Goal: Use online tool/utility: Utilize a website feature to perform a specific function

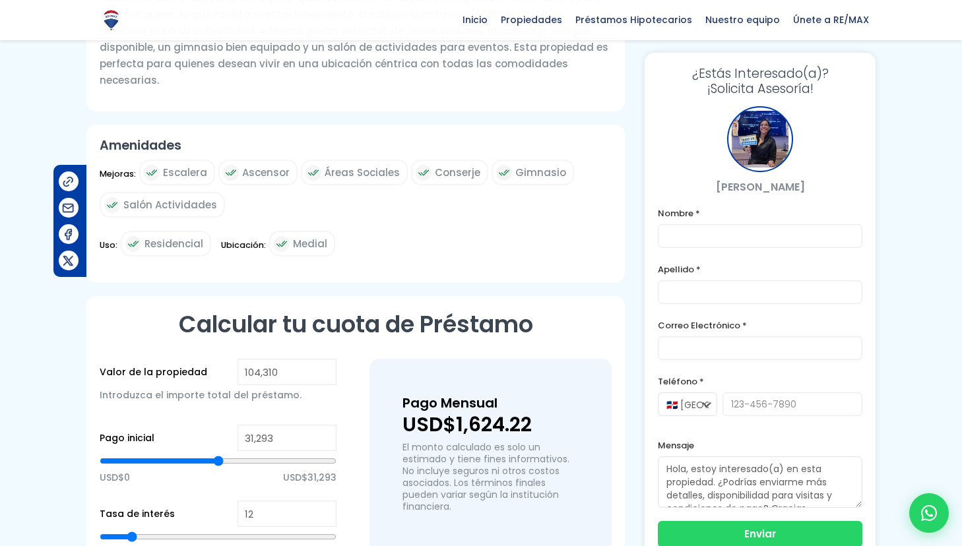
scroll to position [592, 0]
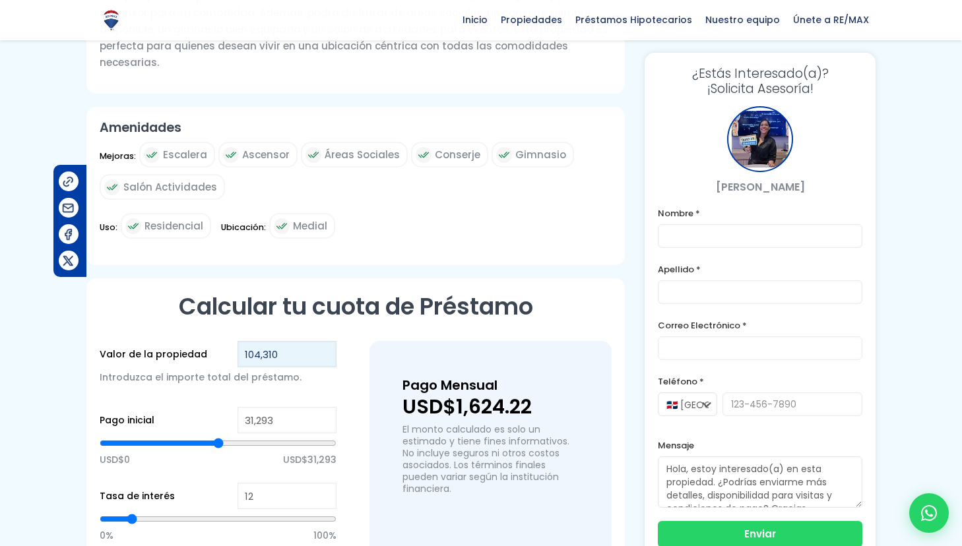
click at [259, 341] on input "104,310" at bounding box center [286, 354] width 99 height 26
type input "10,310"
type input "0"
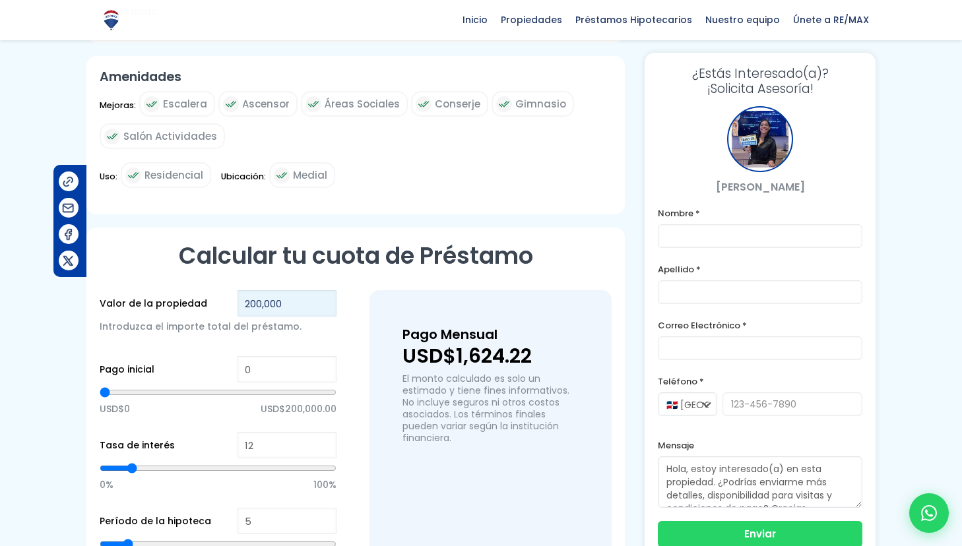
scroll to position [669, 0]
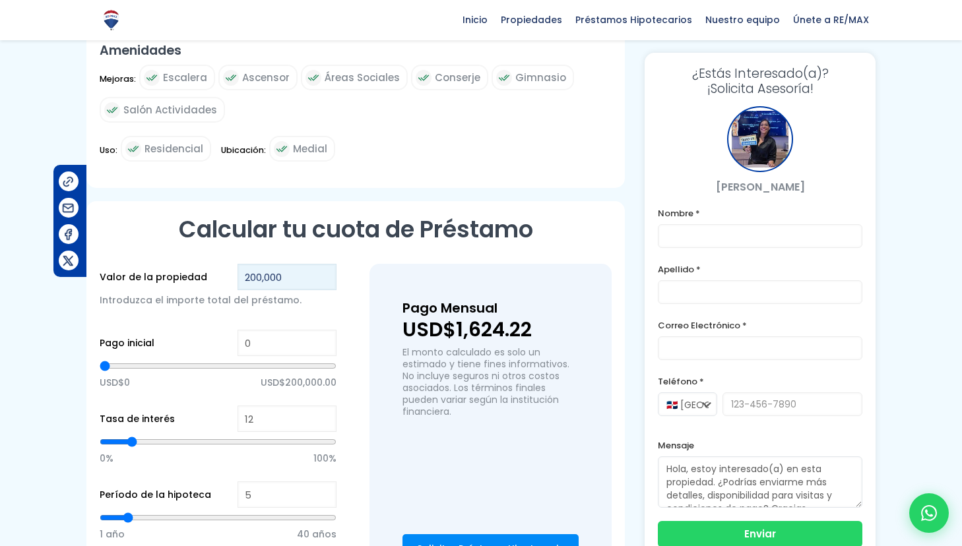
type input "200,000"
type input "2,531"
type input "2531"
type input "3,109"
type input "3109"
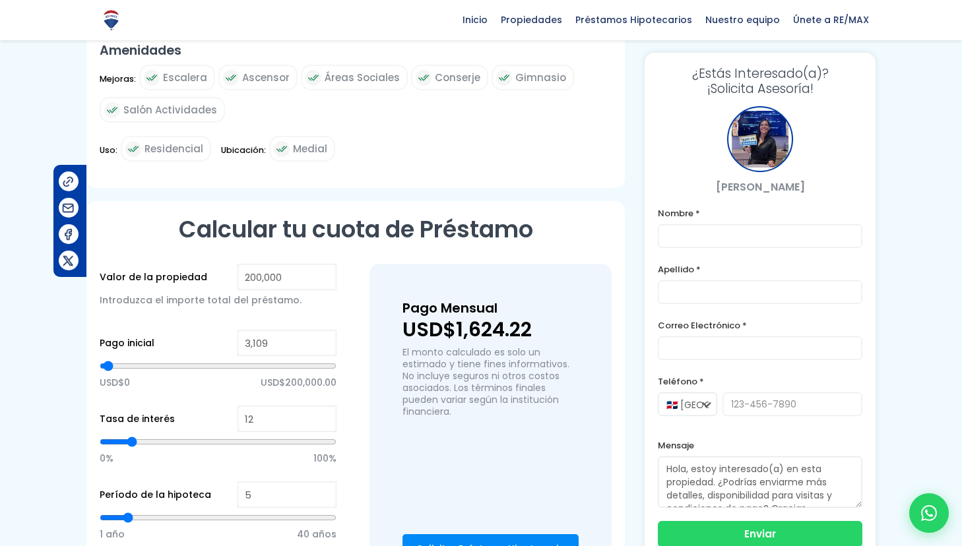
type input "3,577"
type input "3577"
type input "4,037"
type input "4037"
type input "4,183"
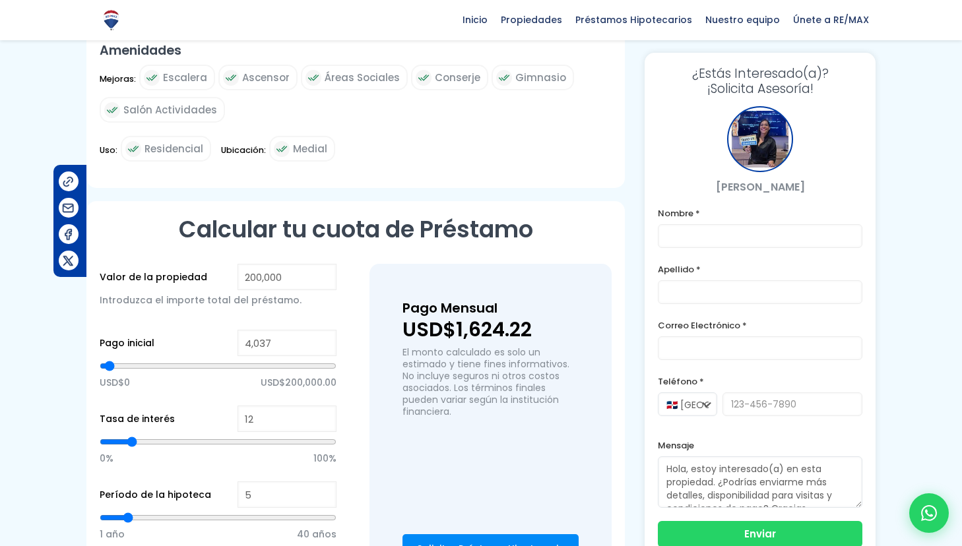
type input "4183"
type input "4,315"
type input "4315"
type input "4,592"
type input "4592"
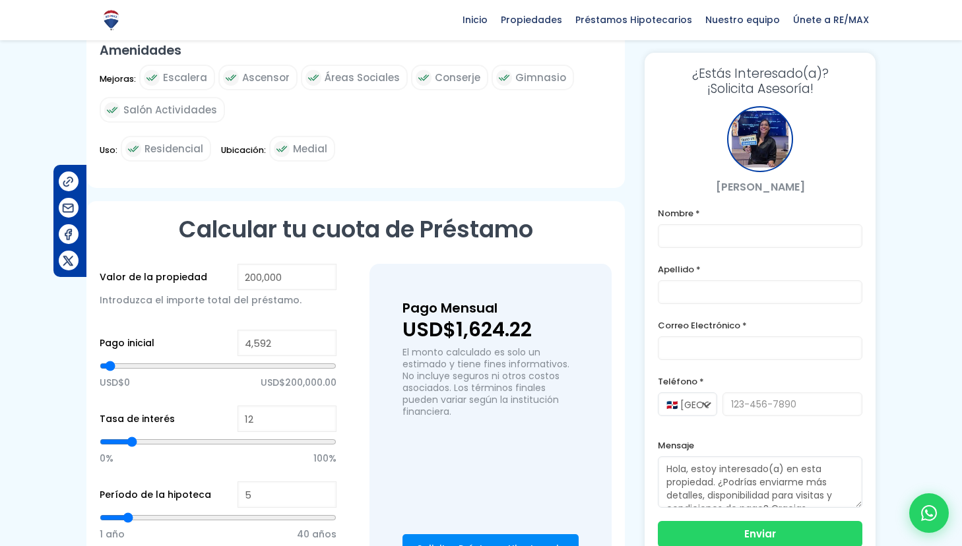
type input "5,202"
type input "5202"
type input "5,889"
type input "5889"
type input "6,140"
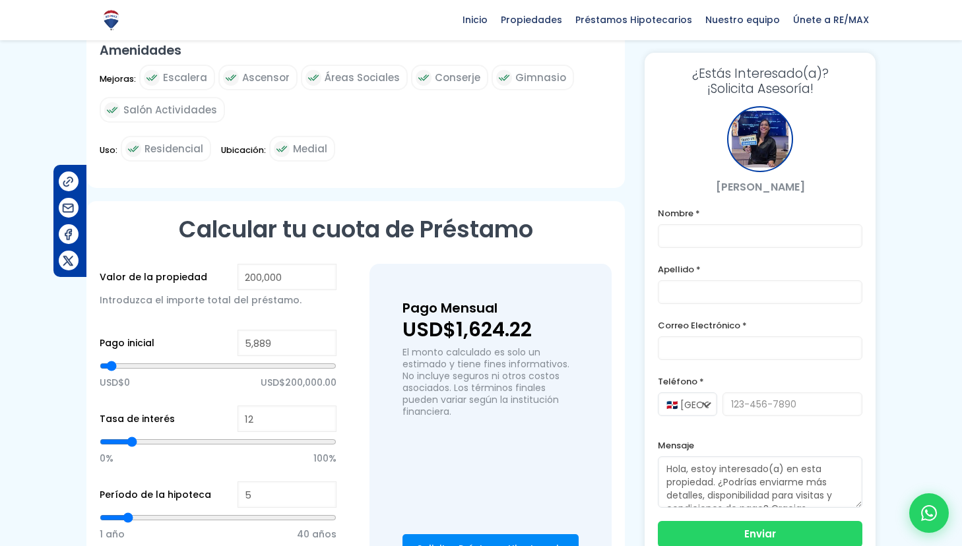
type input "6140"
type input "6,222"
type input "6222"
type input "6,372"
type input "6372"
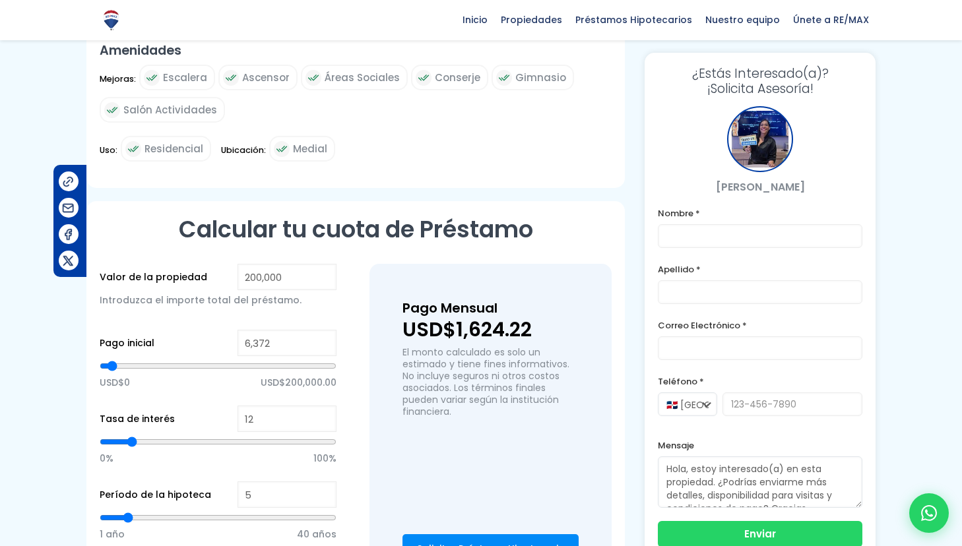
type input "6,895"
type input "6895"
type input "7,355"
type input "7355"
type input "7,523"
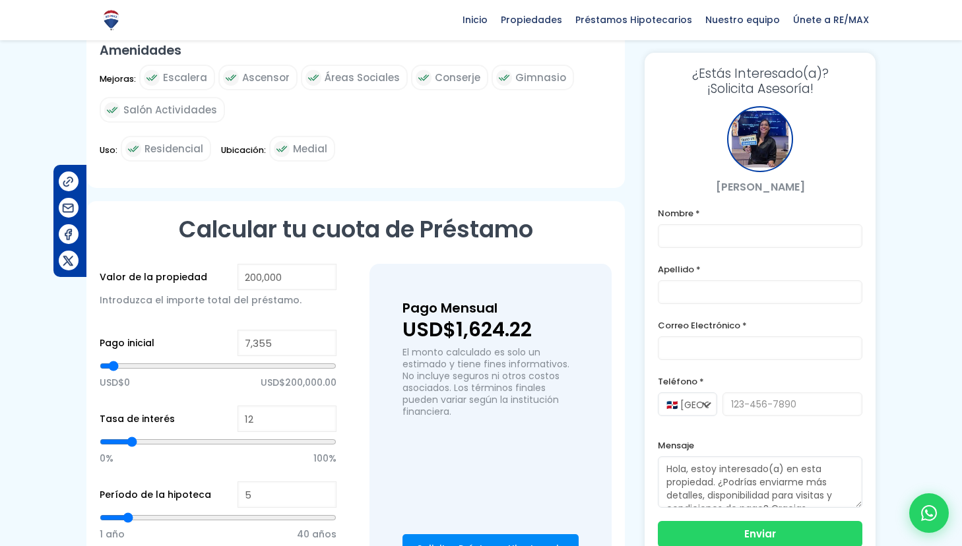
type input "7523"
type input "7,687"
type input "7687"
type input "7,828"
type input "7828"
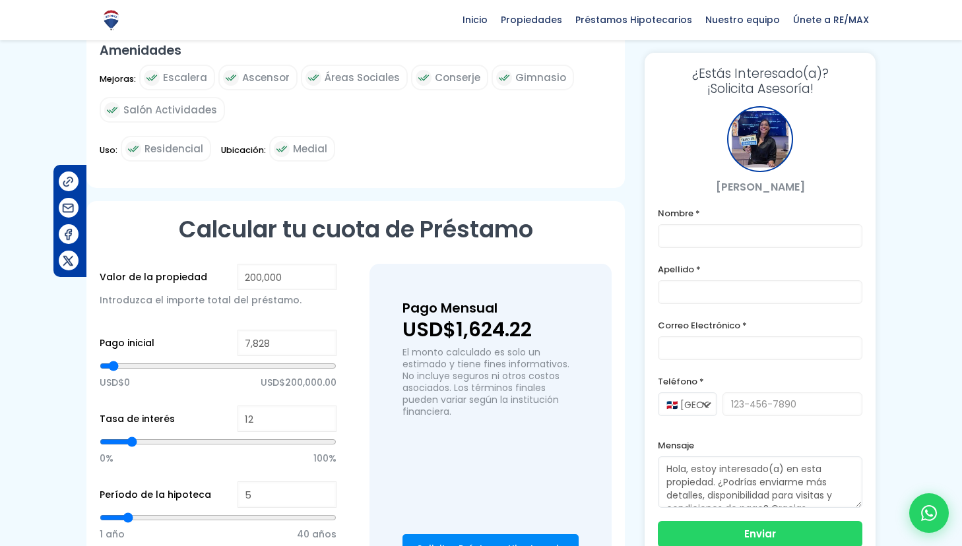
type input "7,965"
type input "7965"
type input "8,111"
type input "8111"
type input "8,247"
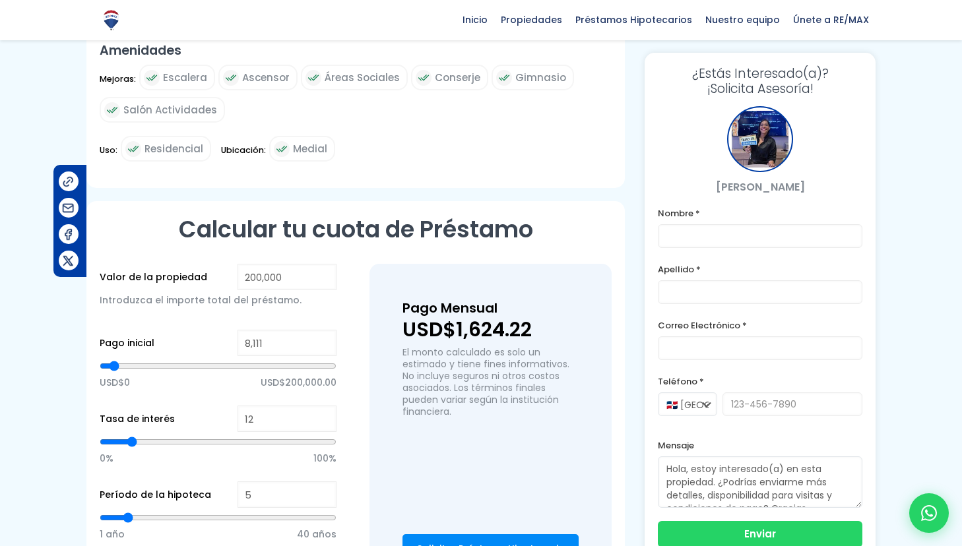
type input "8247"
type input "8,384"
type input "8384"
type input "8,516"
type input "8516"
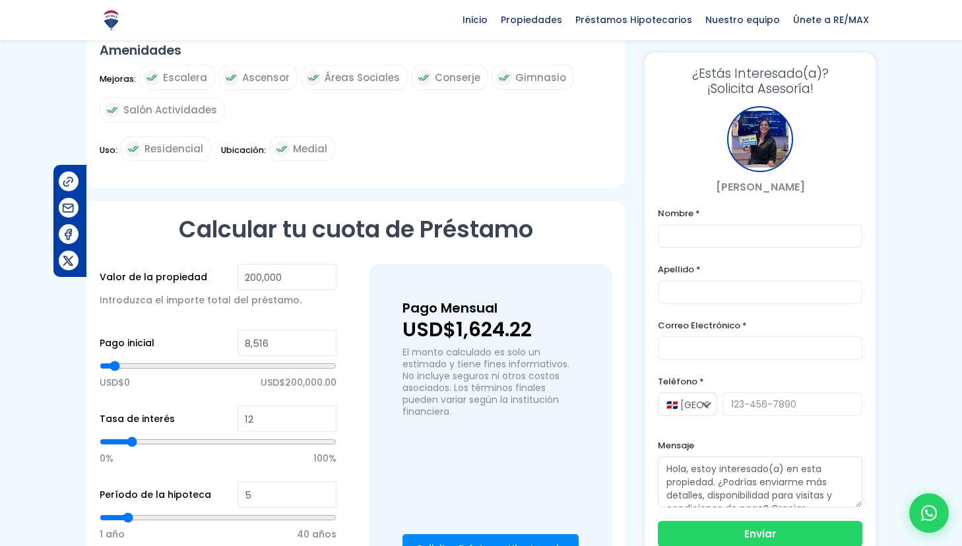
type input "8,652"
type input "8652"
type input "8,934"
type input "8934"
type input "9,066"
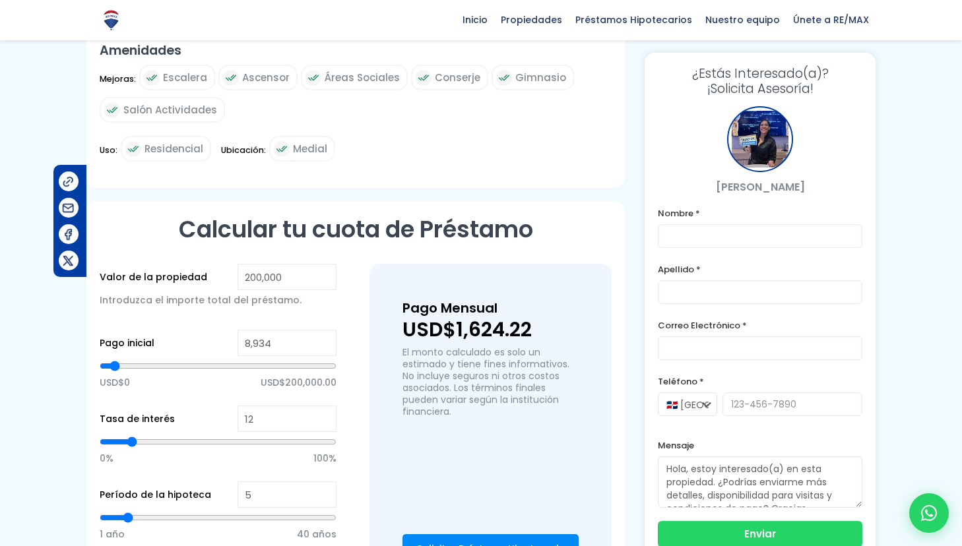
type input "9066"
type input "9,203"
type input "9203"
type input "9,339"
type input "9339"
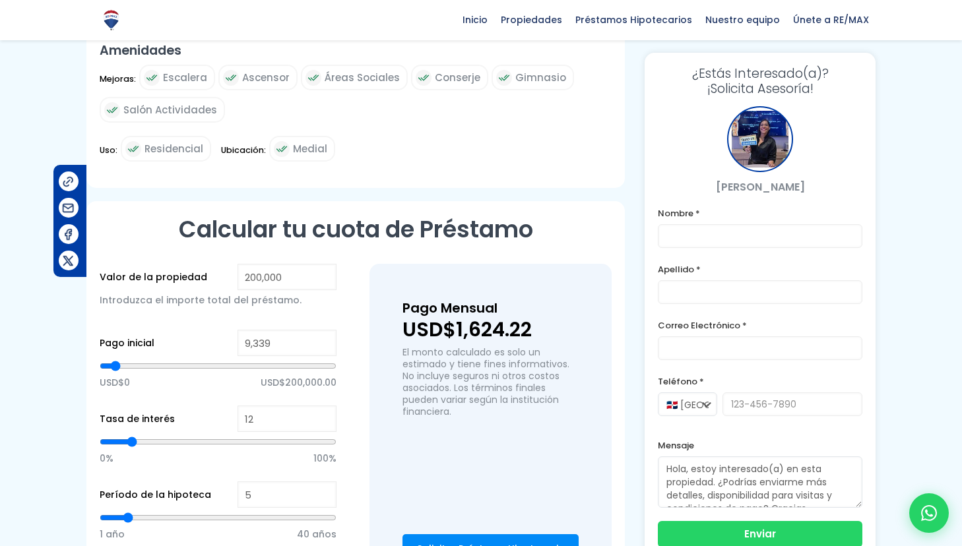
type input "9,476"
type input "9476"
type input "9,749"
type input "9749"
type input "9,881"
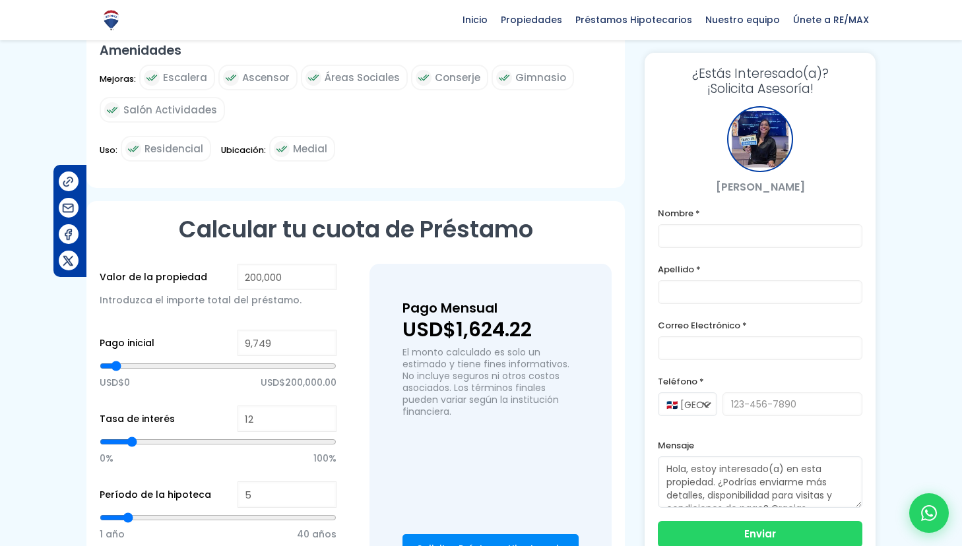
type input "9881"
type input "10,031"
type input "10031"
type input "10,318"
type input "10318"
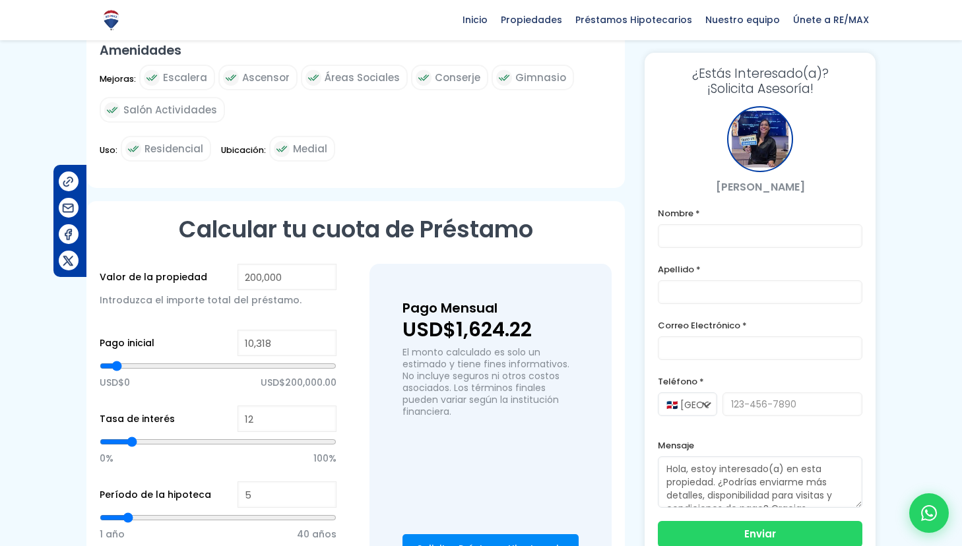
type input "10,573"
type input "10573"
type input "10,718"
type input "10718"
type input "11,164"
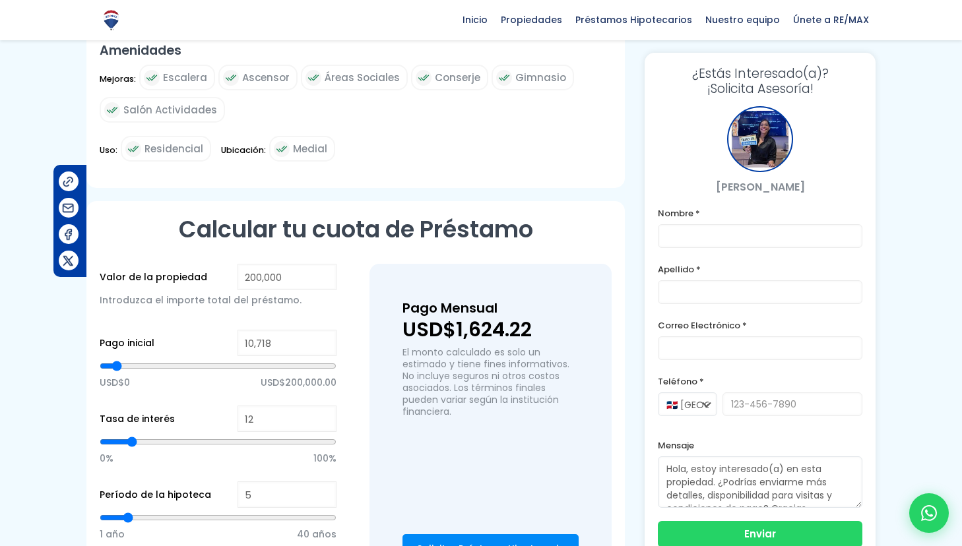
type input "11164"
type input "11,560"
type input "11560"
type input "11,711"
type input "11711"
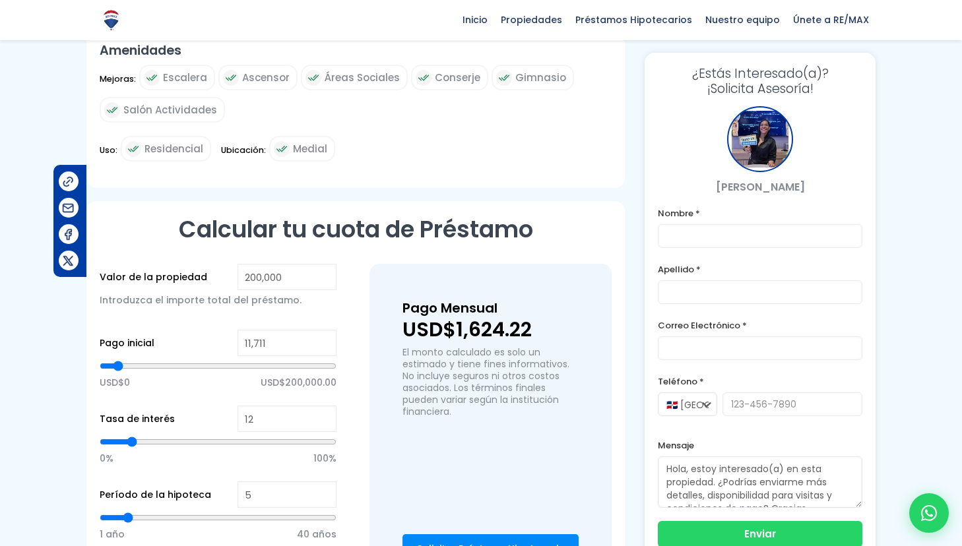
type input "12,152"
type input "12152"
type input "12,707"
type input "12707"
type input "13,017"
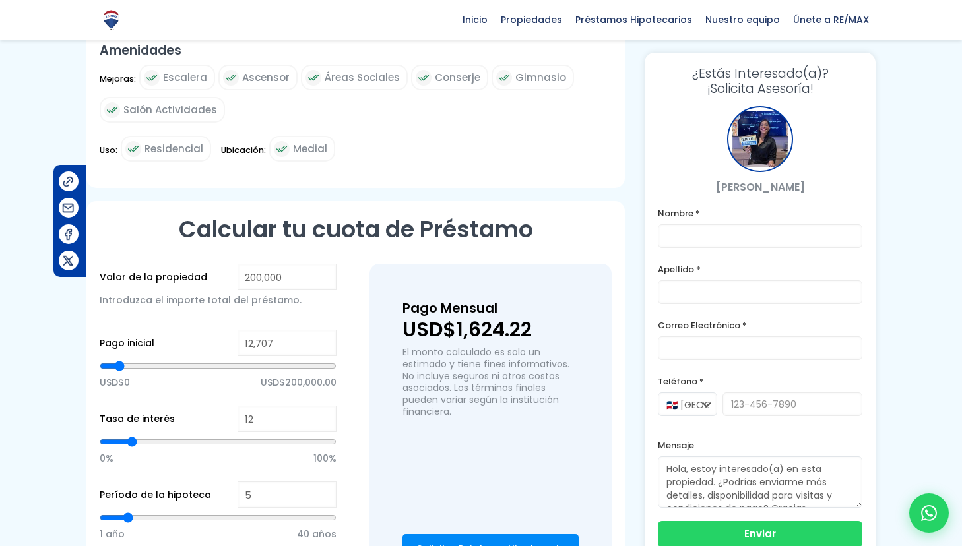
type input "13017"
type input "13,181"
type input "13181"
type input "13,622"
type input "13622"
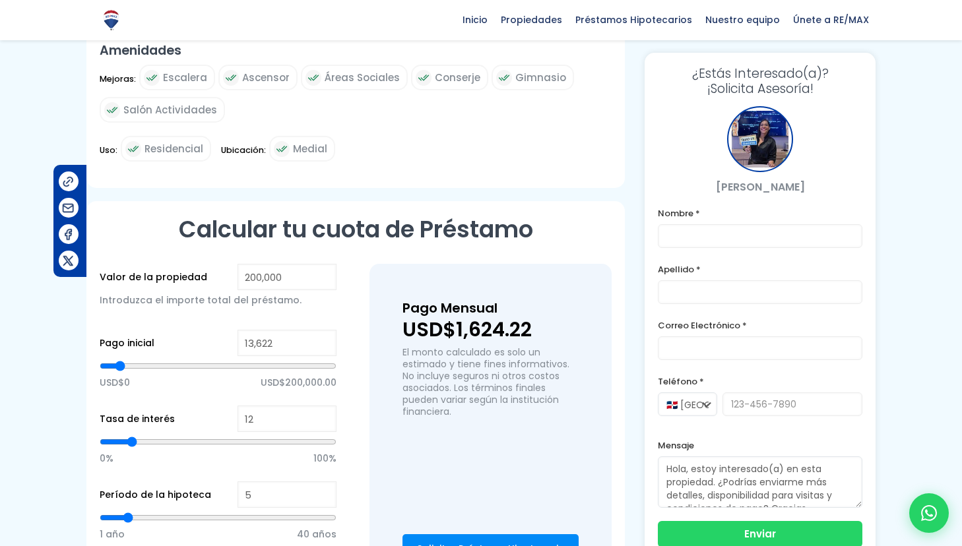
type input "13,768"
type input "13768"
type input "13,900"
type input "13900"
type input "14,041"
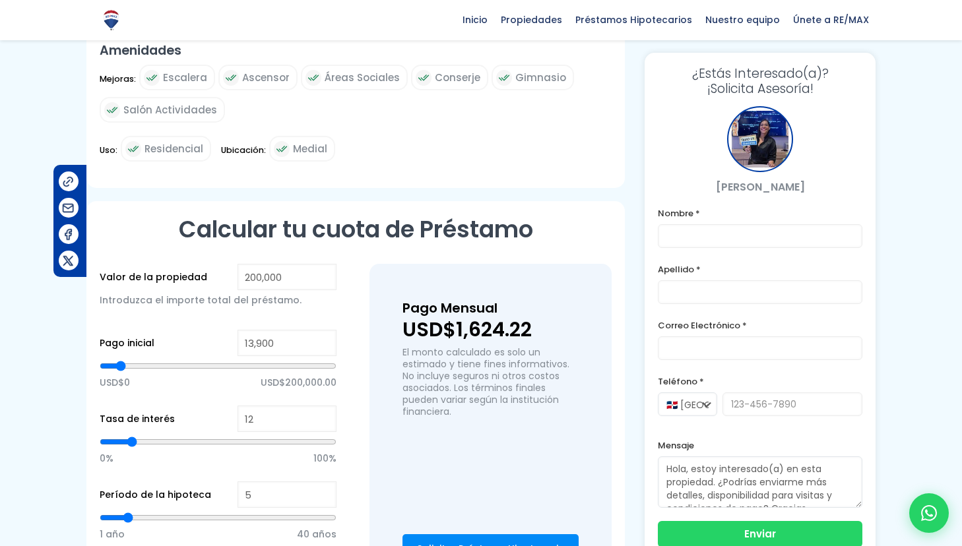
type input "14041"
type input "14,469"
type input "14469"
type input "14,596"
type input "14596"
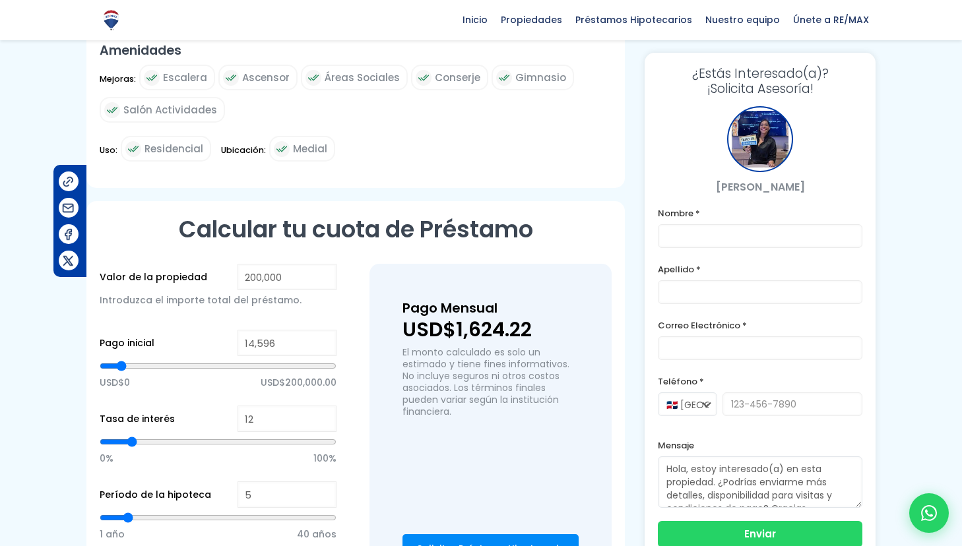
type input "14,742"
type input "14742"
type input "15,183"
type input "15183"
type input "15,456"
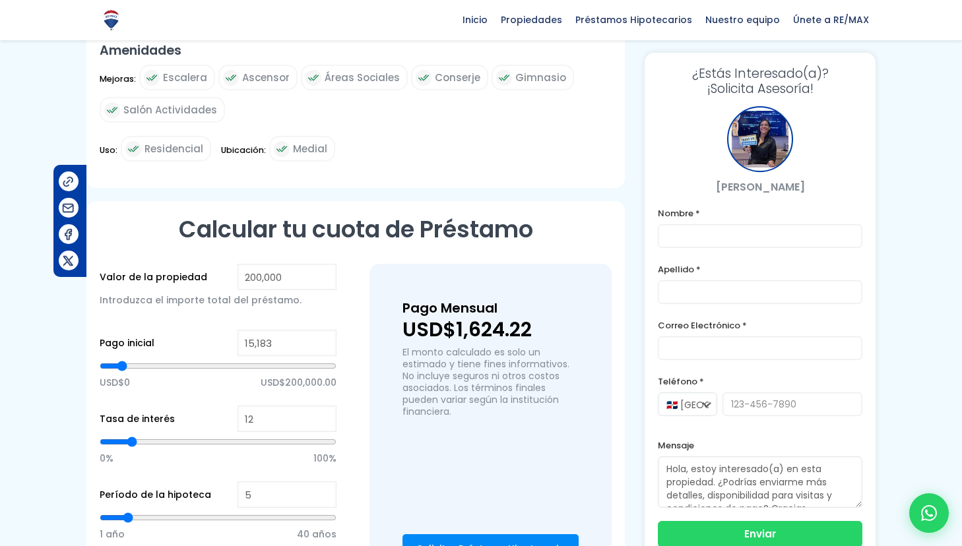
type input "15456"
type input "15,588"
type input "15588"
type input "15,739"
type input "15739"
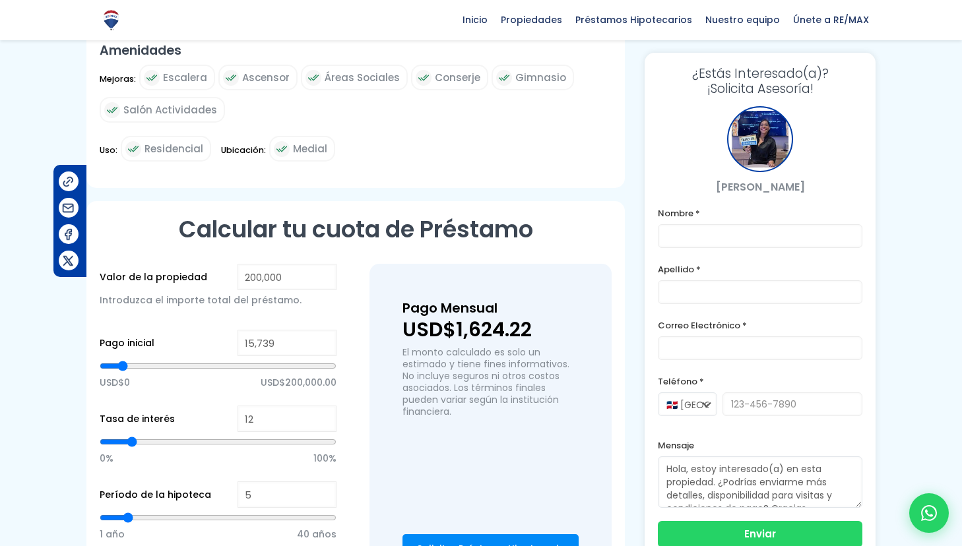
type input "15,884"
type input "15884"
type input "16,153"
type input "16153"
type input "16,289"
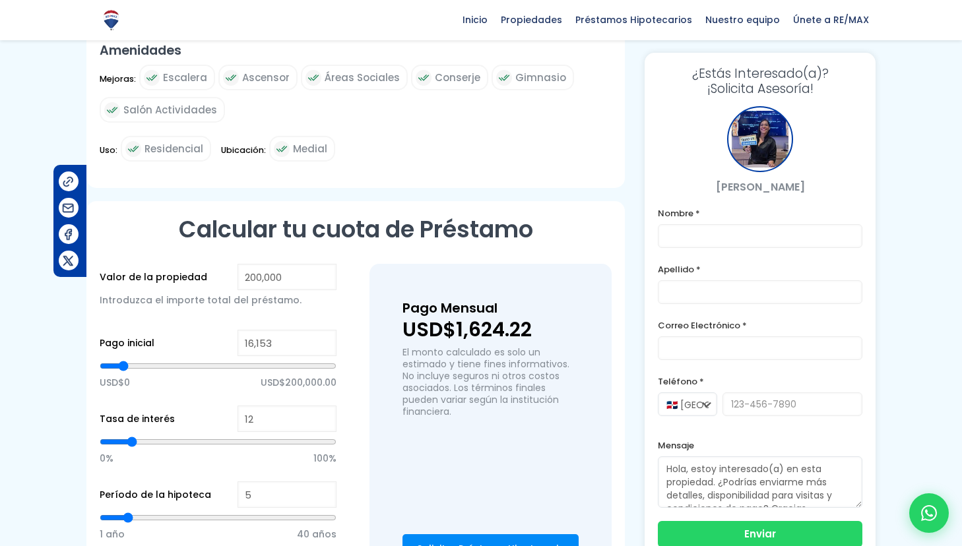
type input "16289"
type input "16,435"
type input "16435"
type input "16,562"
type input "16562"
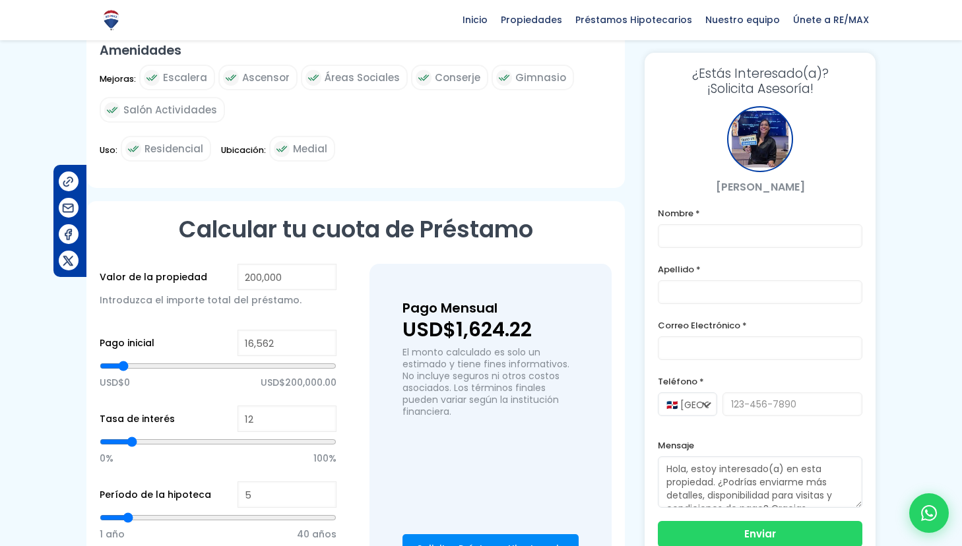
type input "16,703"
type input "16703"
type input "16,849"
type input "16849"
type input "17,127"
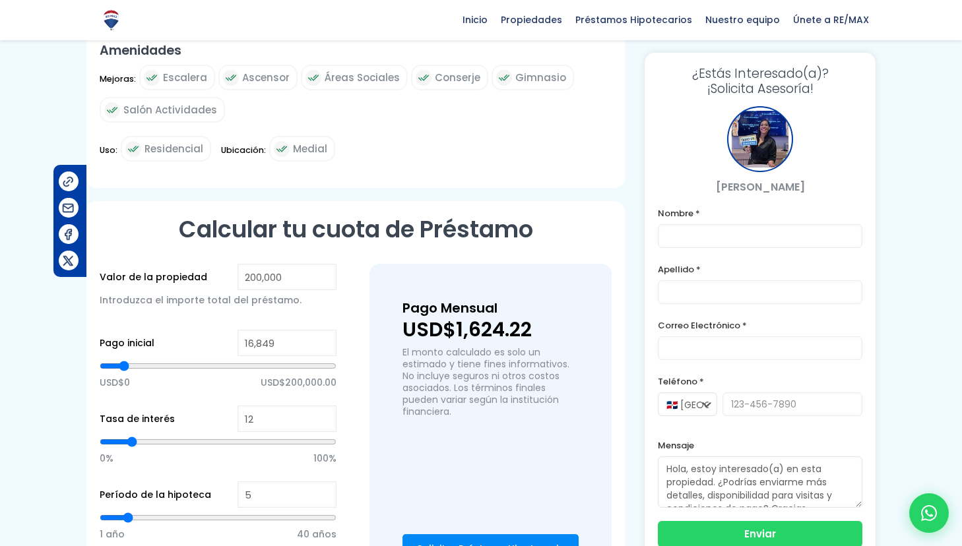
type input "17127"
type input "17,277"
type input "17277"
type input "17,423"
type input "17423"
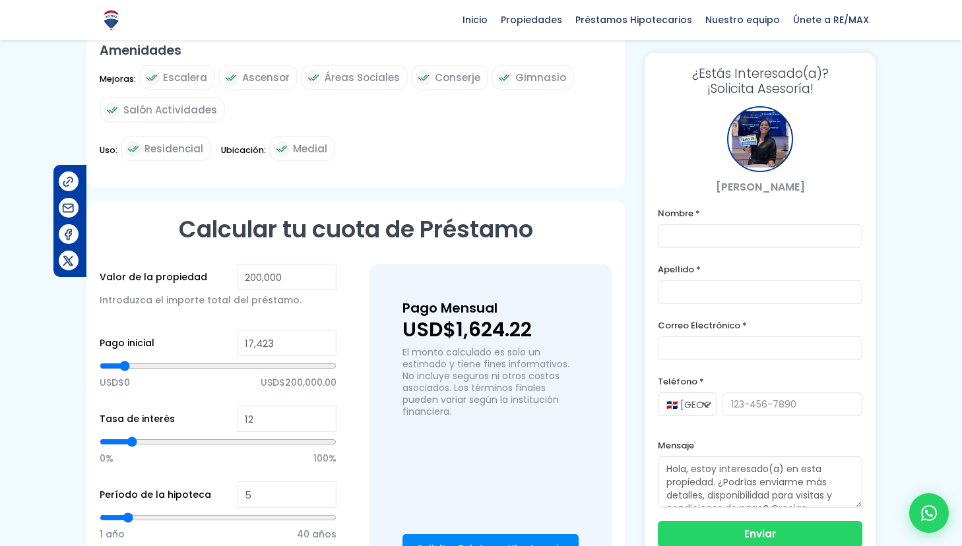
type input "17,559"
type input "17559"
type input "17,696"
type input "17696"
type input "17,964"
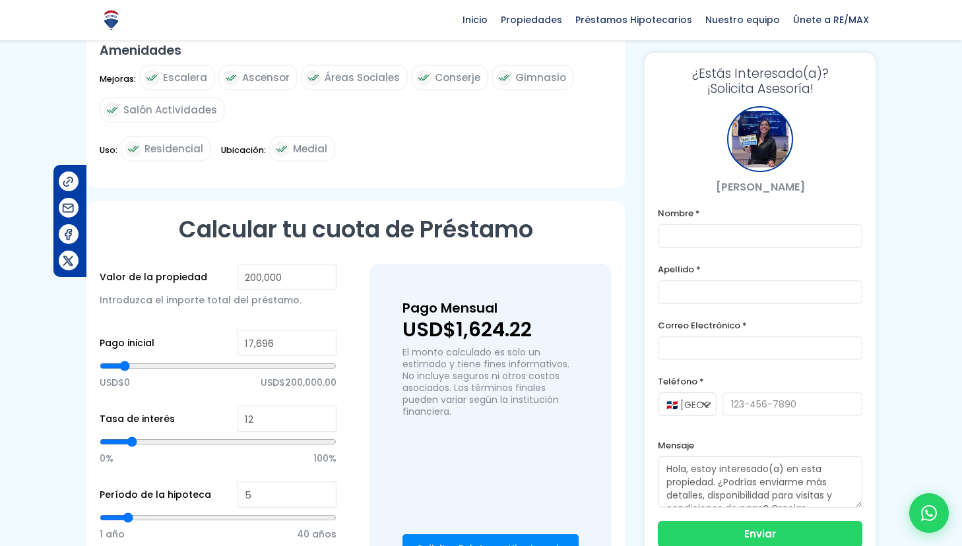
type input "17964"
type input "18,096"
type input "18096"
type input "18,237"
type input "18237"
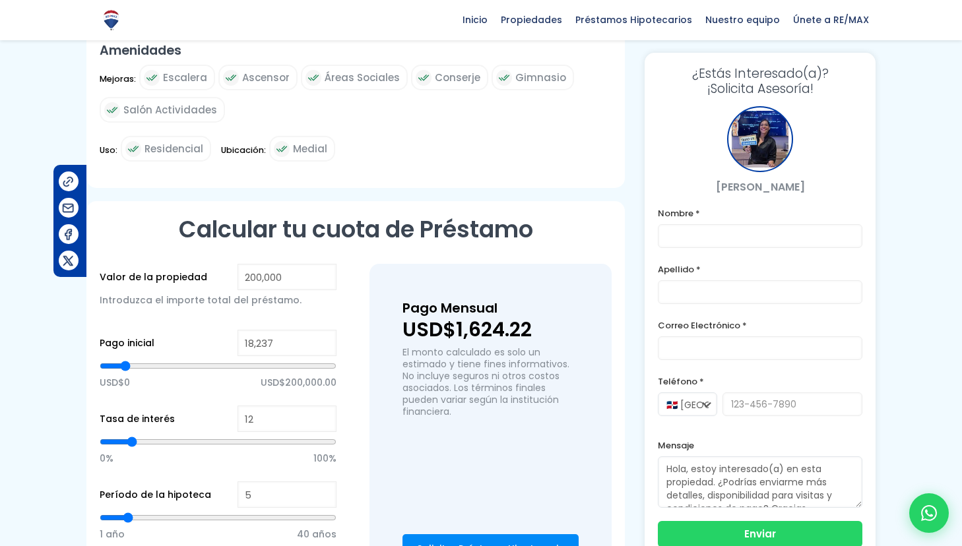
type input "18,383"
type input "18383"
type input "18,515"
type input "18515"
type input "18,783"
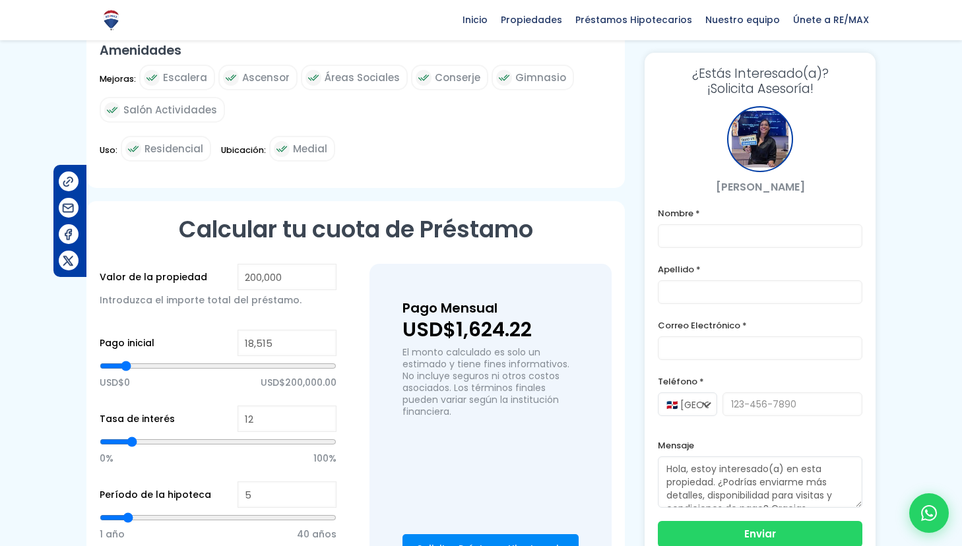
type input "18783"
type input "18,929"
type input "18929"
type input "19,075"
type input "19075"
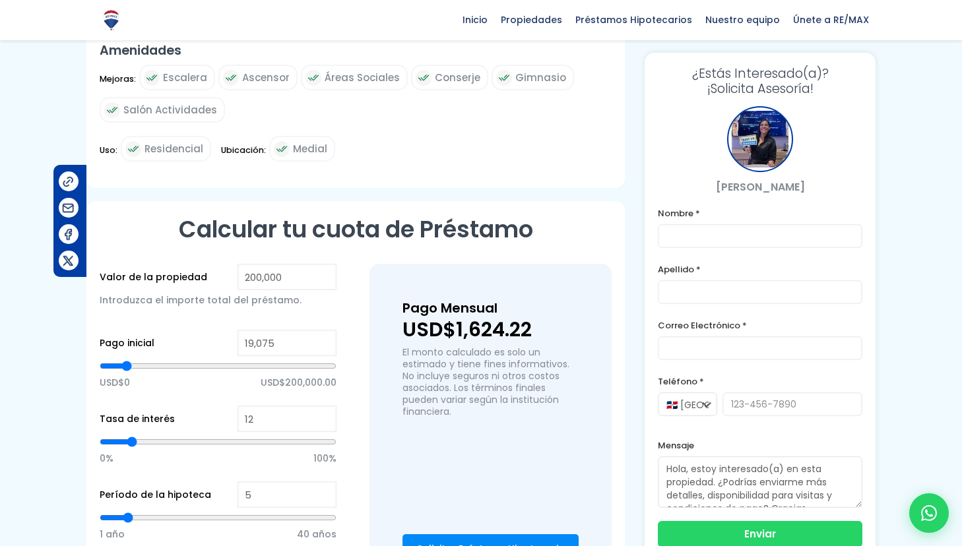
type input "19,207"
type input "19207"
type input "19,334"
type input "19334"
type input "19,625"
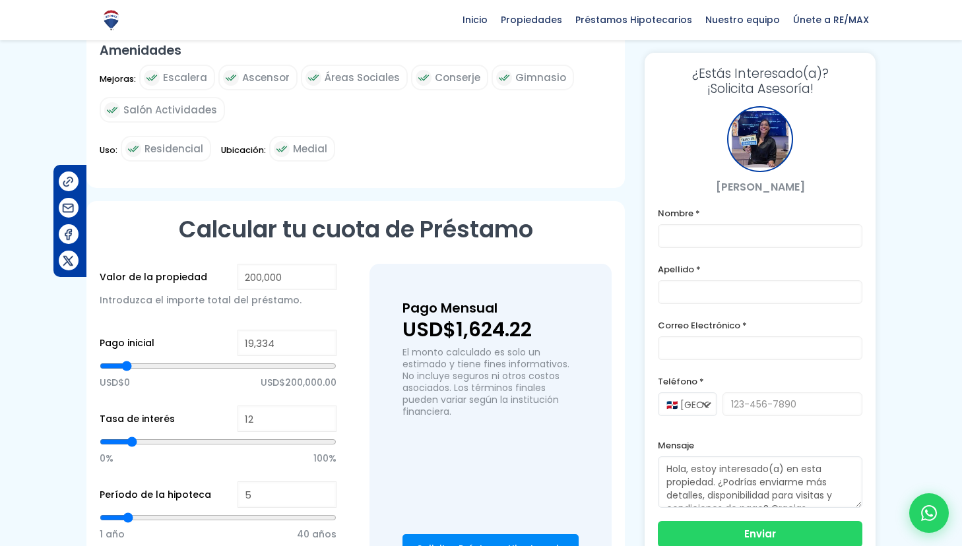
type input "19625"
type input "19,767"
type input "19767"
type input "20,053"
type input "20053"
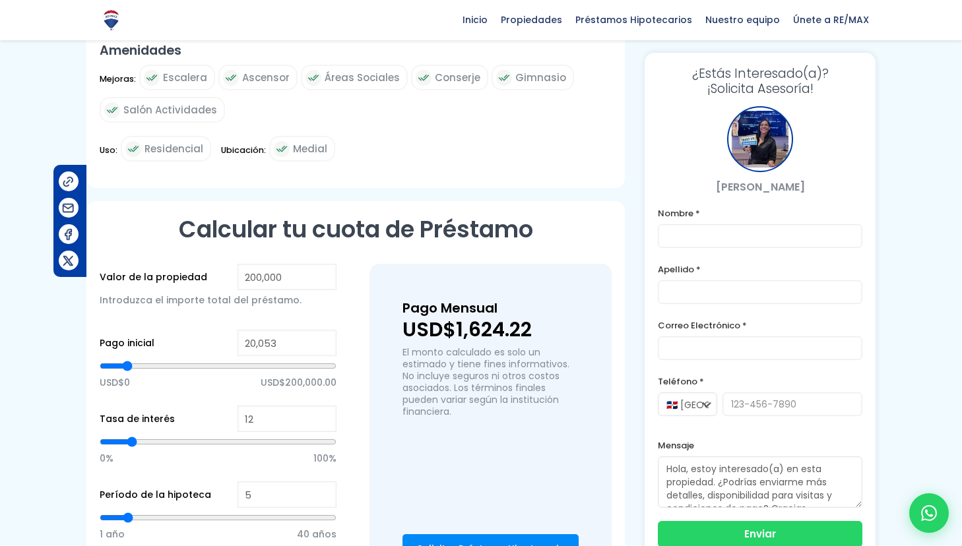
type input "20,185"
type input "20185"
type input "20,317"
type input "20317"
type input "20,458"
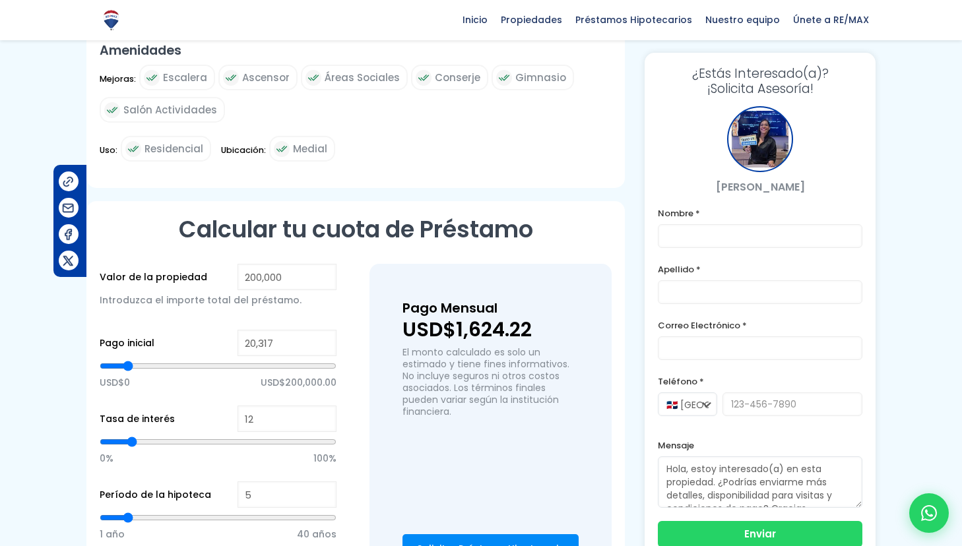
type input "20458"
type input "20,745"
type input "20745"
type input "21,014"
type input "21014"
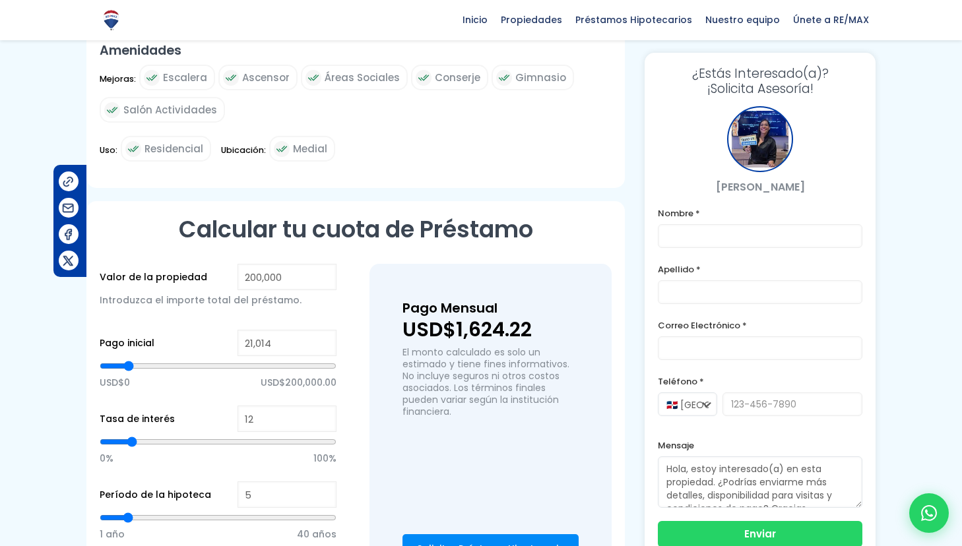
type input "21,150"
type input "21150"
type input "21,423"
type input "21423"
type input "21,555"
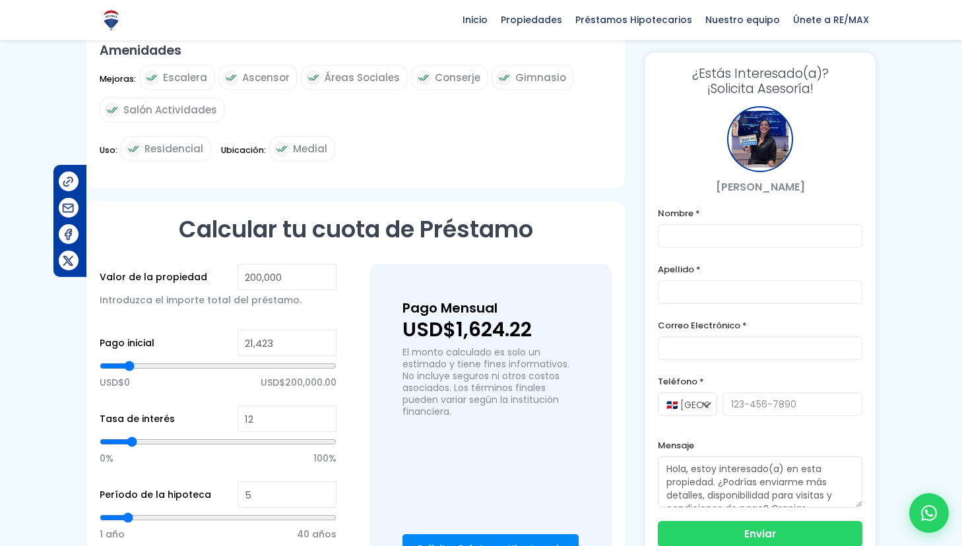
type input "21555"
type input "21,696"
type input "21696"
type input "21,988"
type input "21988"
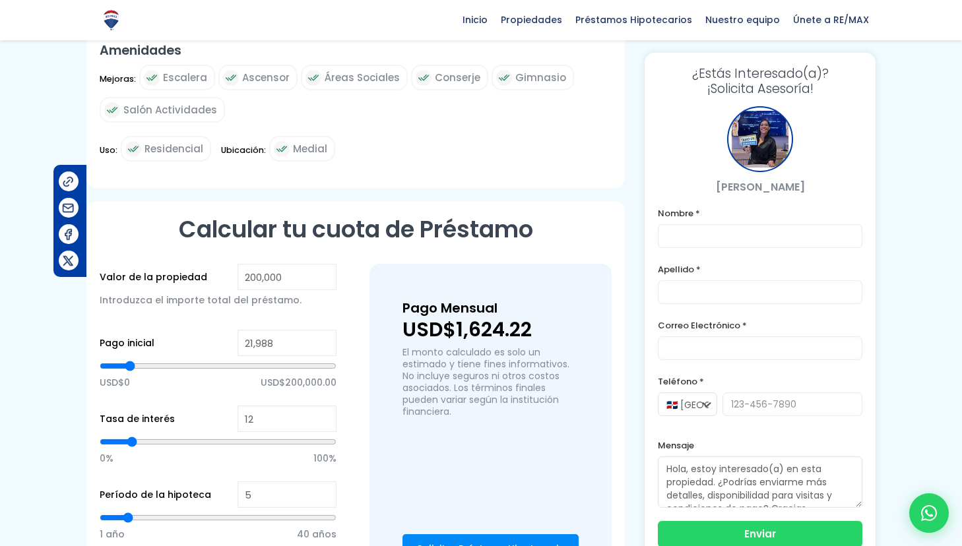
type input "22,129"
type input "22129"
type input "22,265"
type input "22265"
type input "22,374"
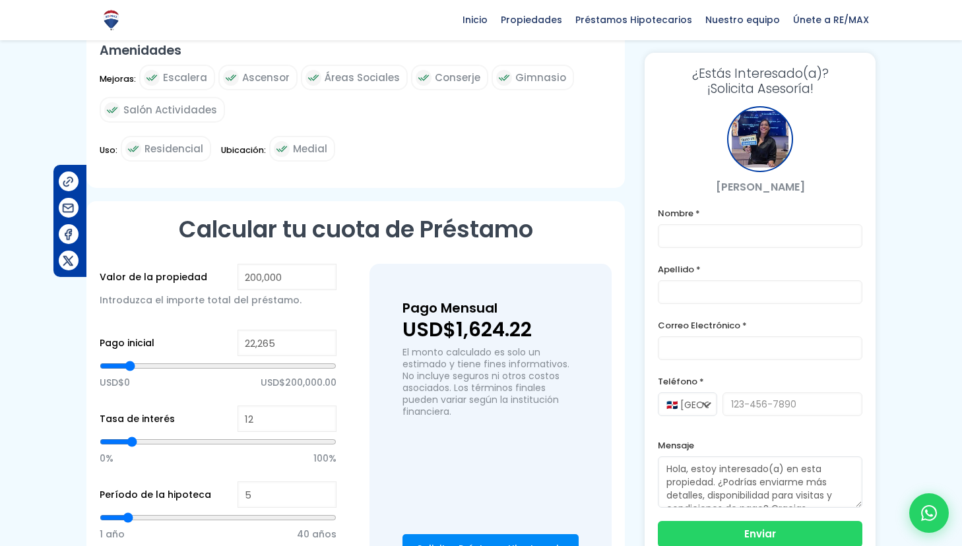
type input "22374"
type input "22,516"
type input "22516"
type input "22,816"
type input "22816"
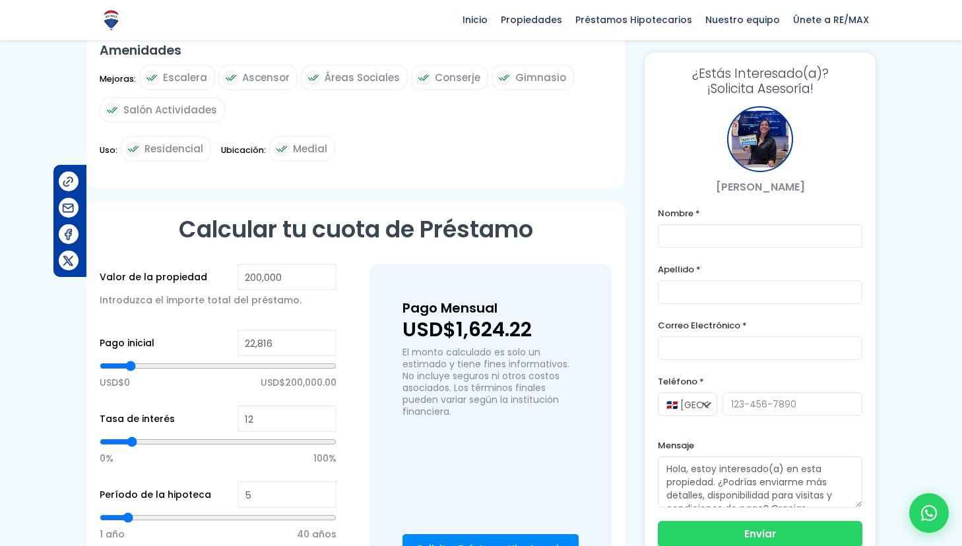
type input "22,962"
type input "22962"
type input "23,107"
type input "23107"
type input "23,371"
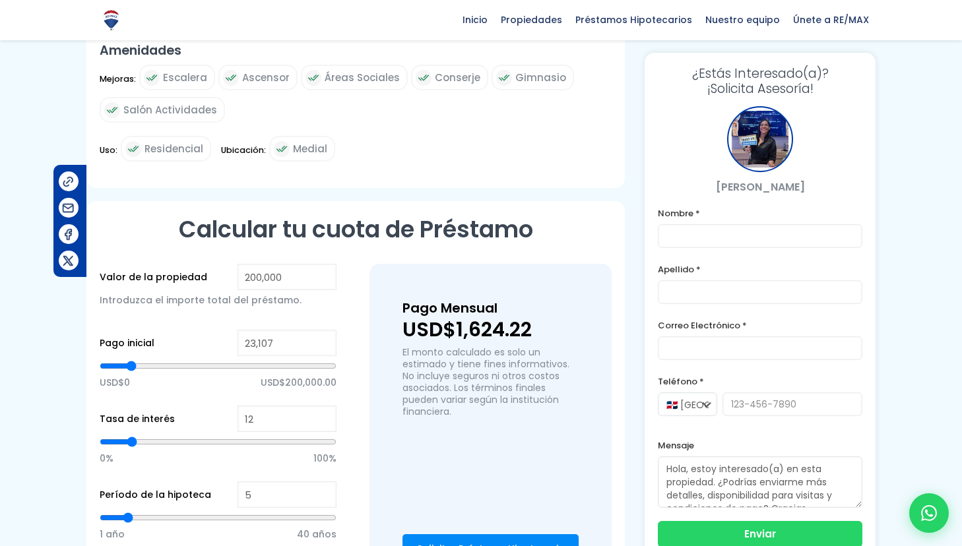
type input "23371"
type input "23,512"
type input "23512"
type input "23,653"
type input "23653"
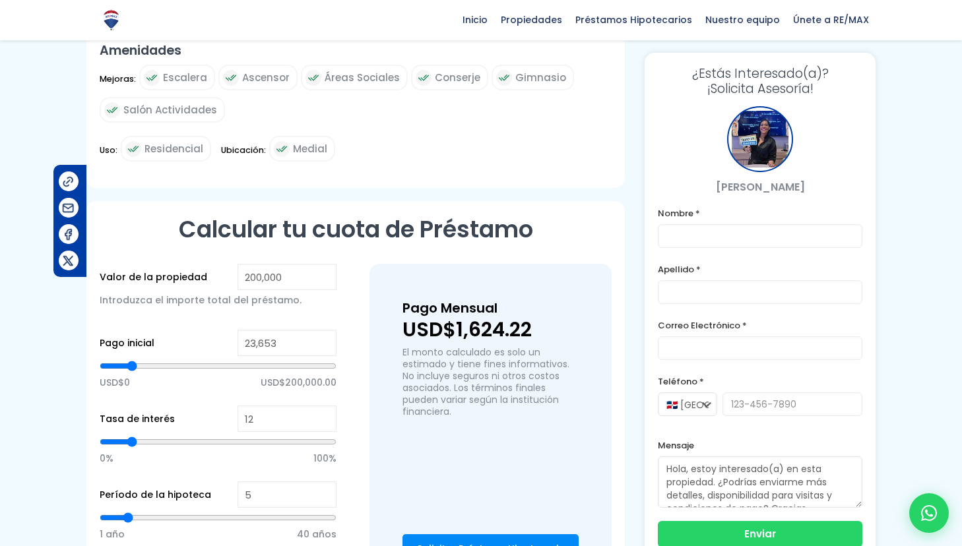
type input "23,790"
type input "23790"
drag, startPoint x: 107, startPoint y: 324, endPoint x: 138, endPoint y: 323, distance: 31.0
click at [138, 359] on input "range" at bounding box center [218, 365] width 237 height 13
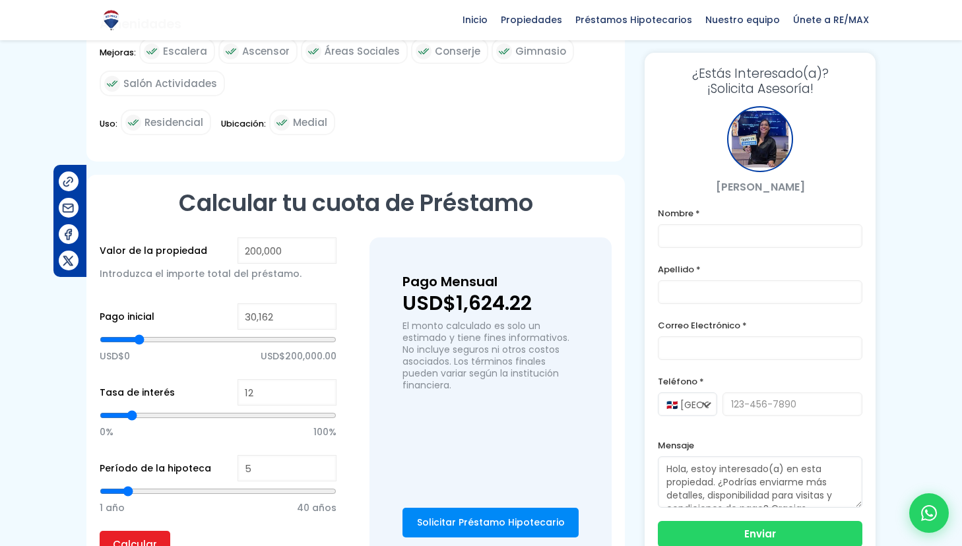
scroll to position [705, 0]
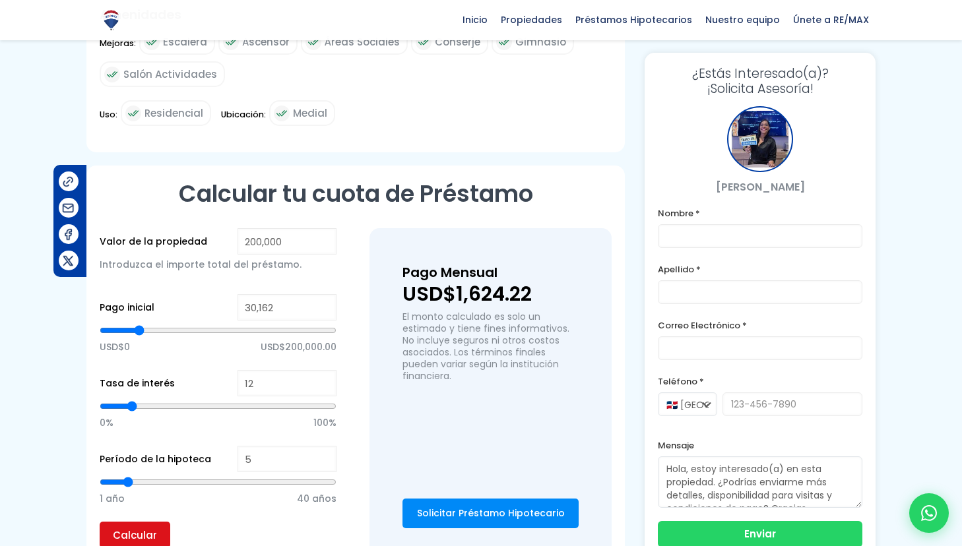
click at [141, 522] on input "Calcular" at bounding box center [135, 535] width 71 height 26
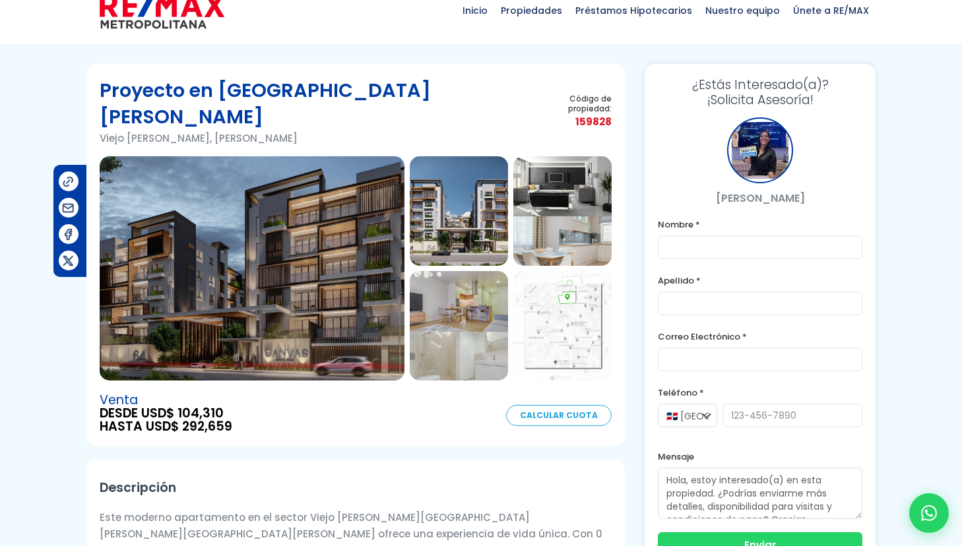
scroll to position [0, 0]
